Goal: Transaction & Acquisition: Obtain resource

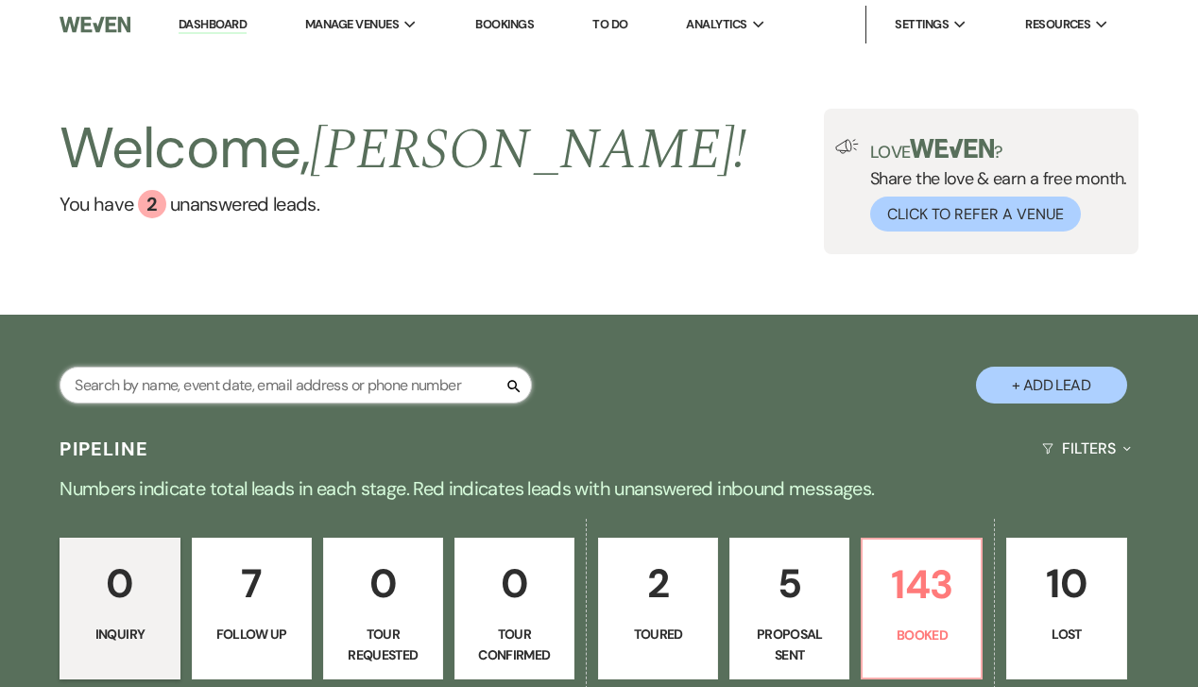
click at [215, 391] on input "text" at bounding box center [296, 385] width 473 height 37
paste input "[PERSON_NAME]"
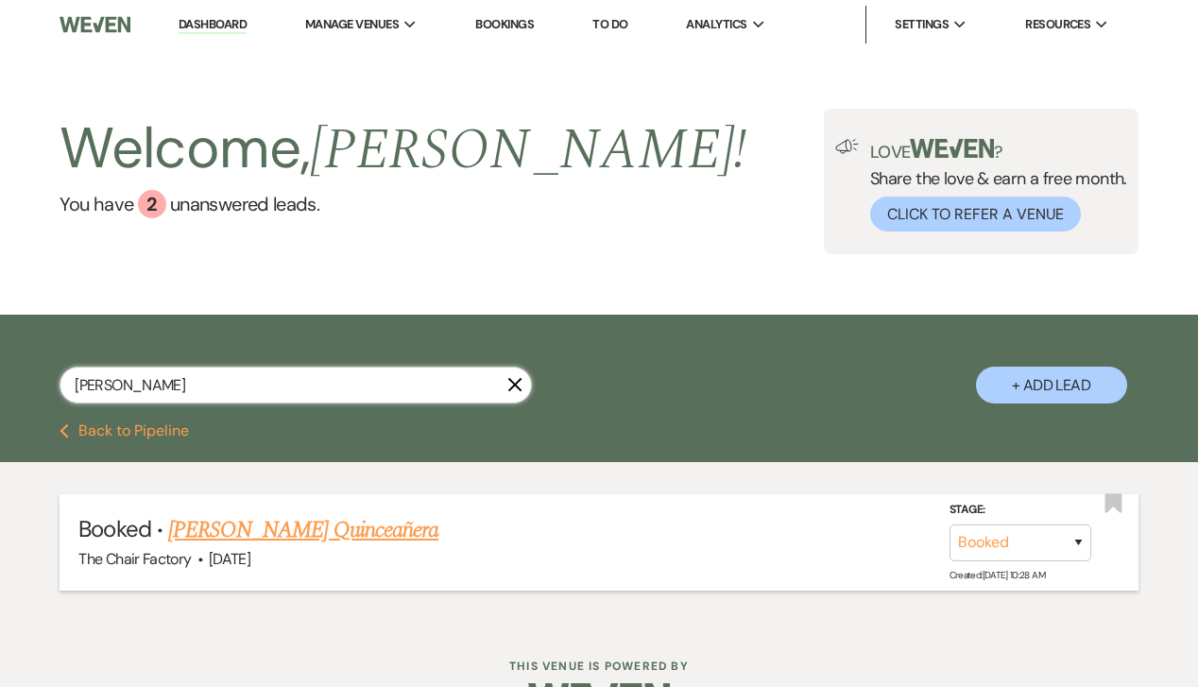
type input "[PERSON_NAME]"
click at [304, 529] on link "[PERSON_NAME] Quinceañera" at bounding box center [303, 530] width 270 height 34
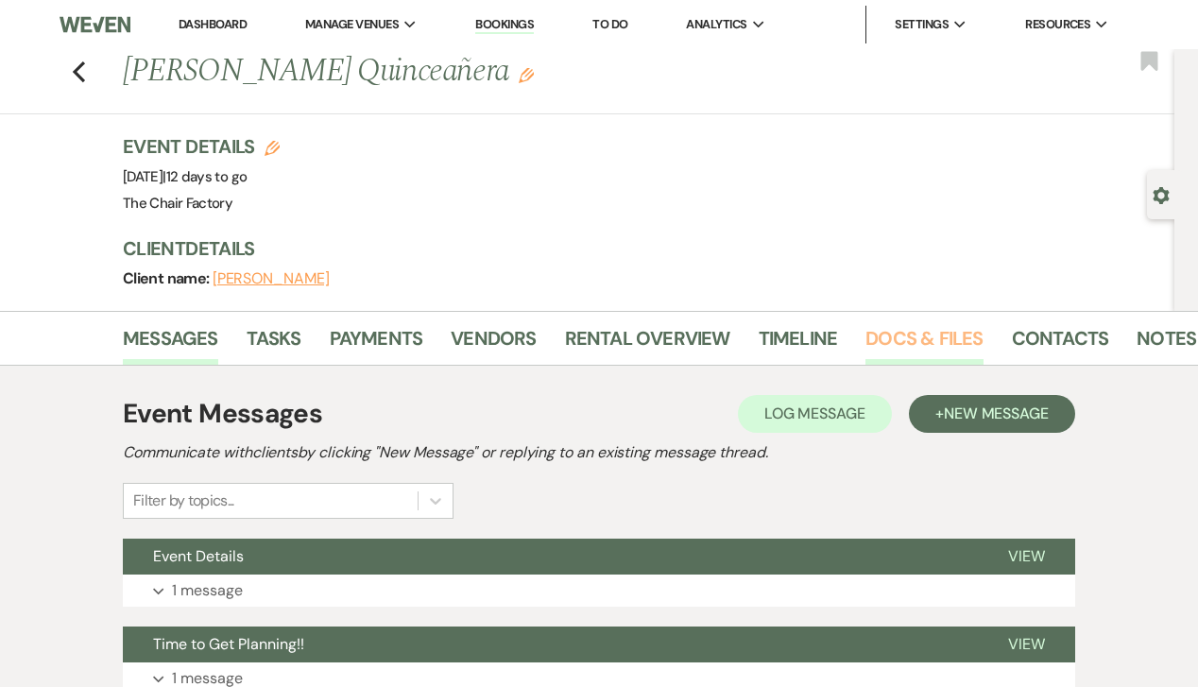
click at [924, 339] on link "Docs & Files" at bounding box center [924, 344] width 117 height 42
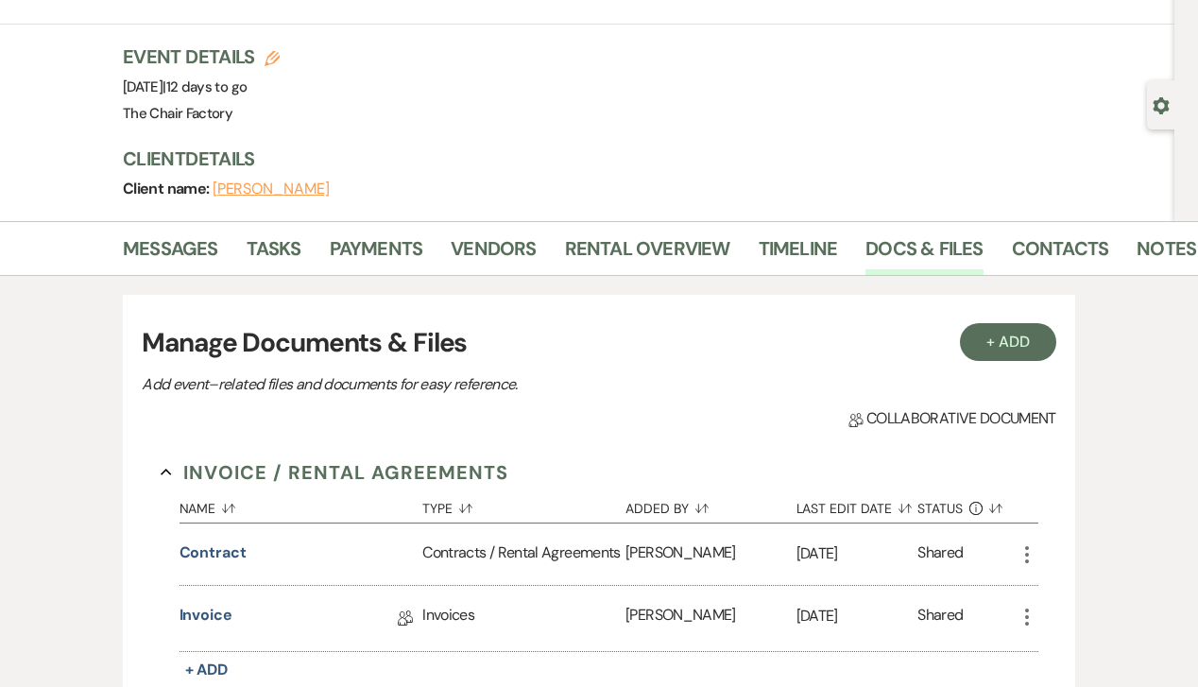
scroll to position [89, 0]
click at [198, 549] on button "Contract" at bounding box center [213, 553] width 67 height 23
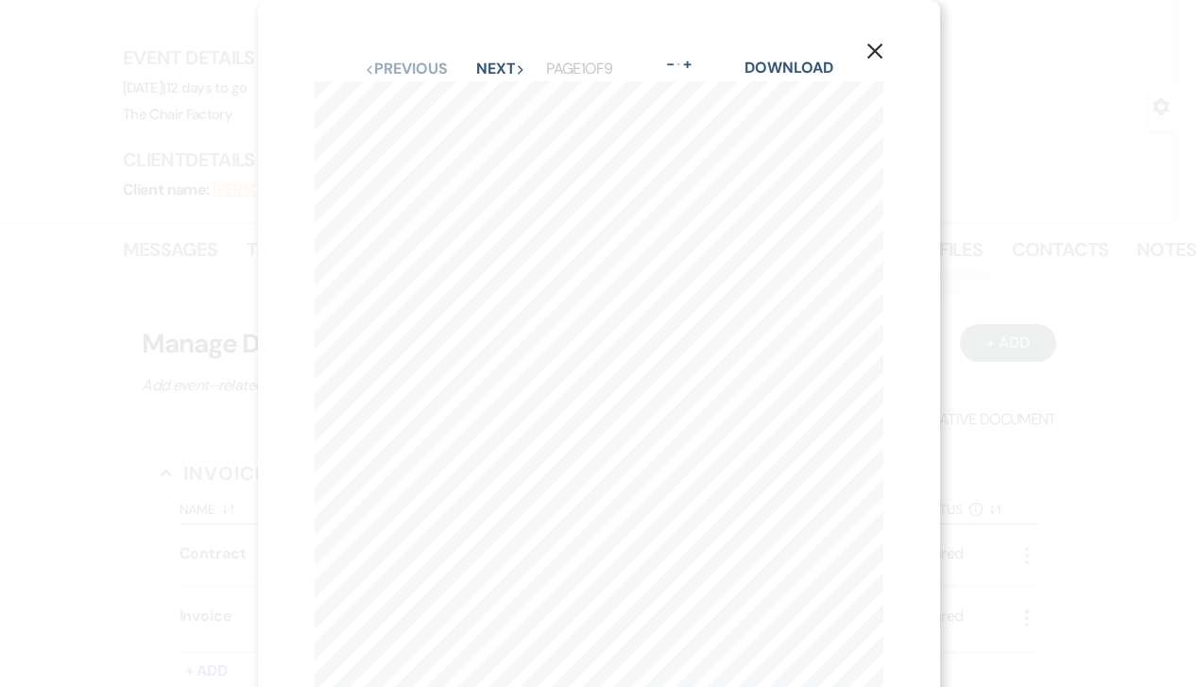
scroll to position [0, 0]
click at [428, 68] on button "Previous Previous" at bounding box center [406, 68] width 82 height 15
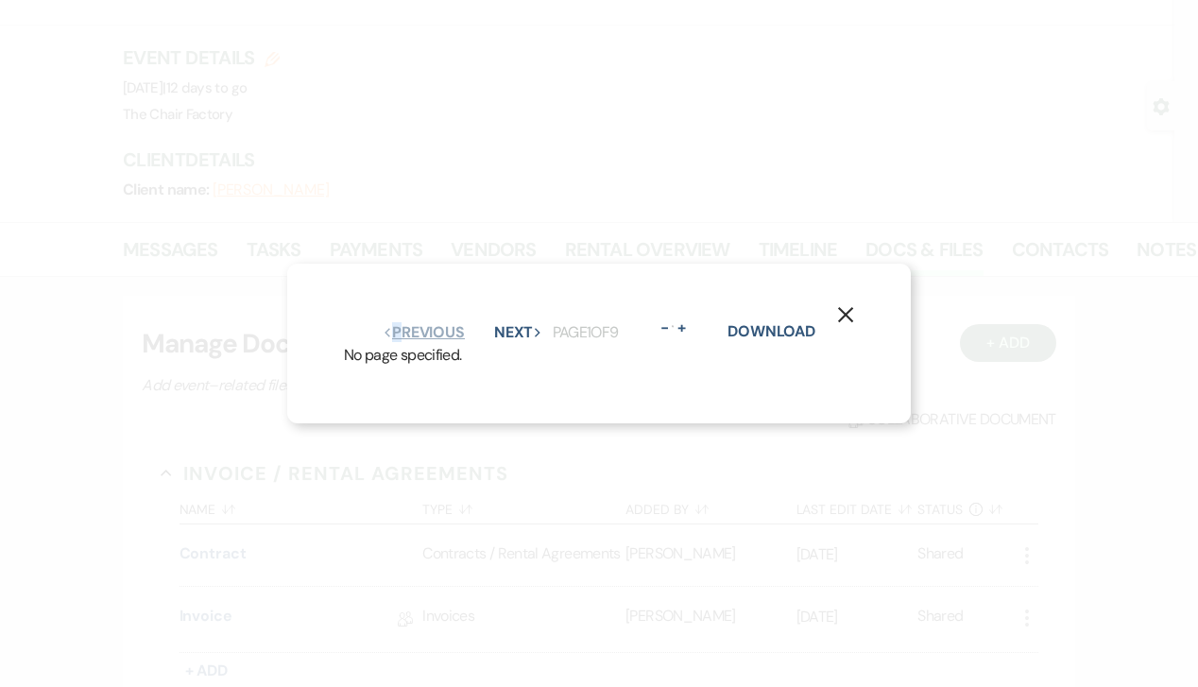
click at [428, 68] on div "X Previous Previous Next Next Page 1 of 9 - Zoom + Download No page specified." at bounding box center [599, 343] width 1198 height 687
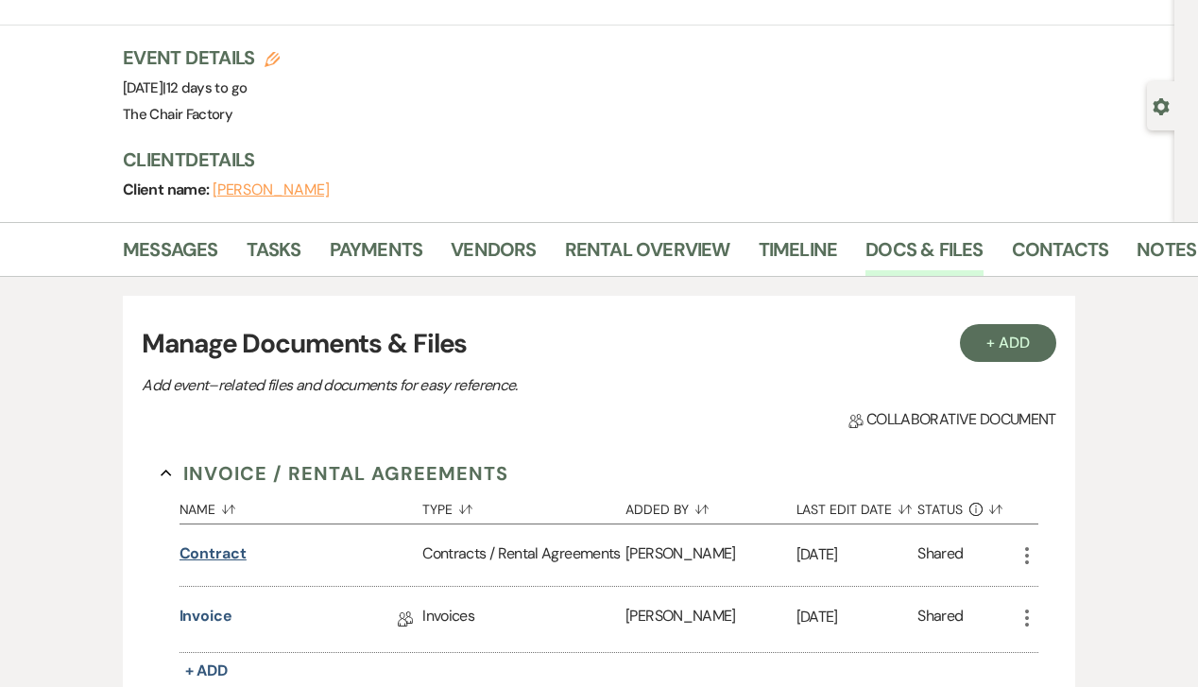
click at [207, 547] on button "Contract" at bounding box center [213, 553] width 67 height 23
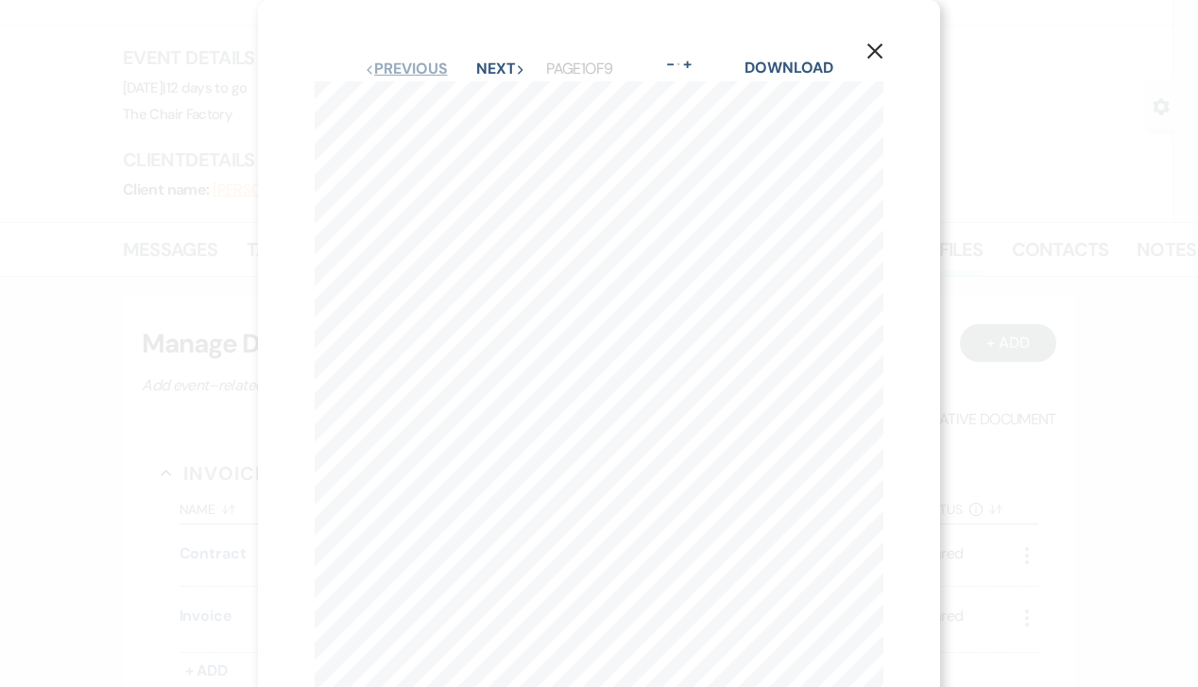
click at [420, 69] on button "Previous Previous" at bounding box center [406, 68] width 82 height 15
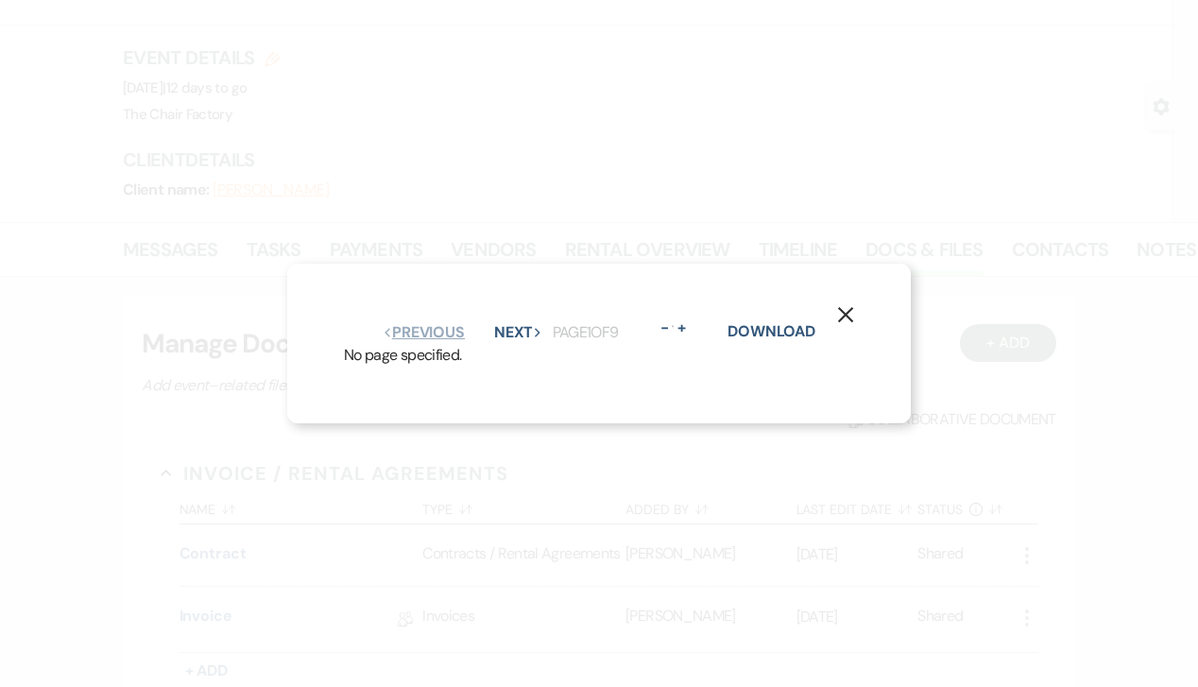
click at [415, 326] on button "Previous Previous" at bounding box center [424, 332] width 82 height 15
click at [415, 326] on button "Previous Previous" at bounding box center [422, 332] width 82 height 15
click at [415, 326] on button "Previous Previous" at bounding box center [421, 332] width 82 height 15
click at [785, 335] on link "Download" at bounding box center [775, 331] width 88 height 20
